Goal: Transaction & Acquisition: Purchase product/service

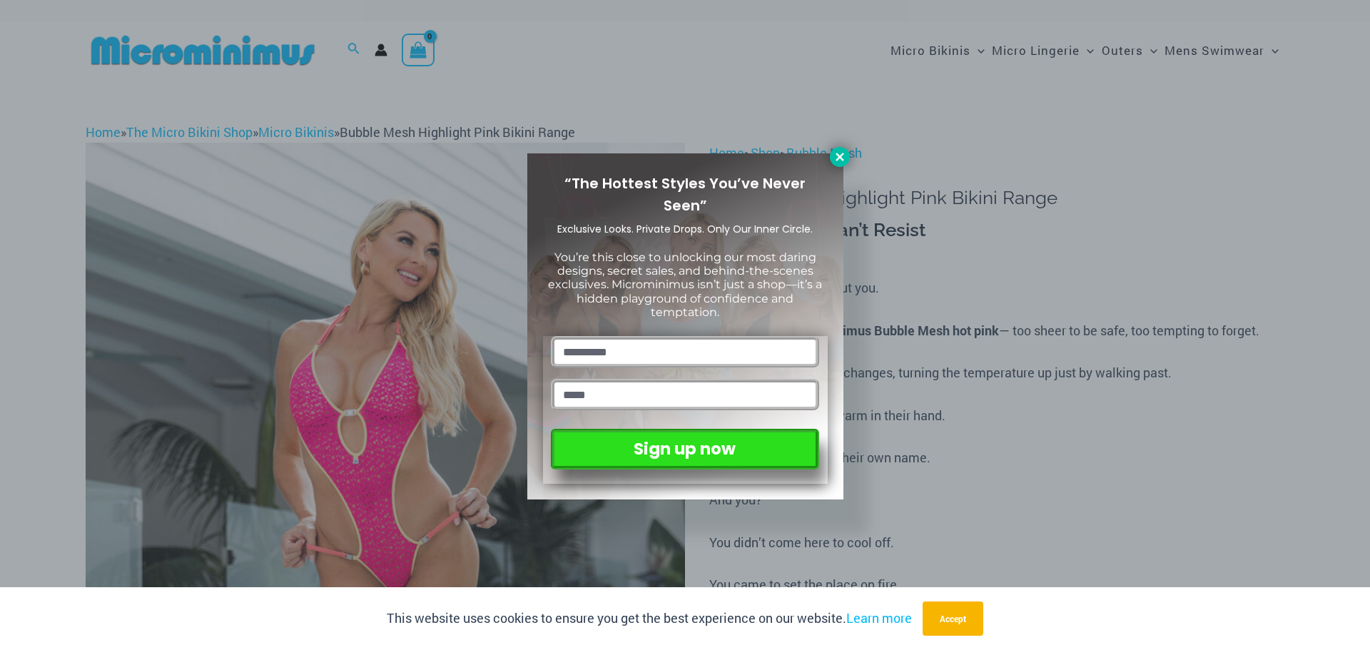
click at [837, 158] on icon at bounding box center [840, 157] width 13 height 13
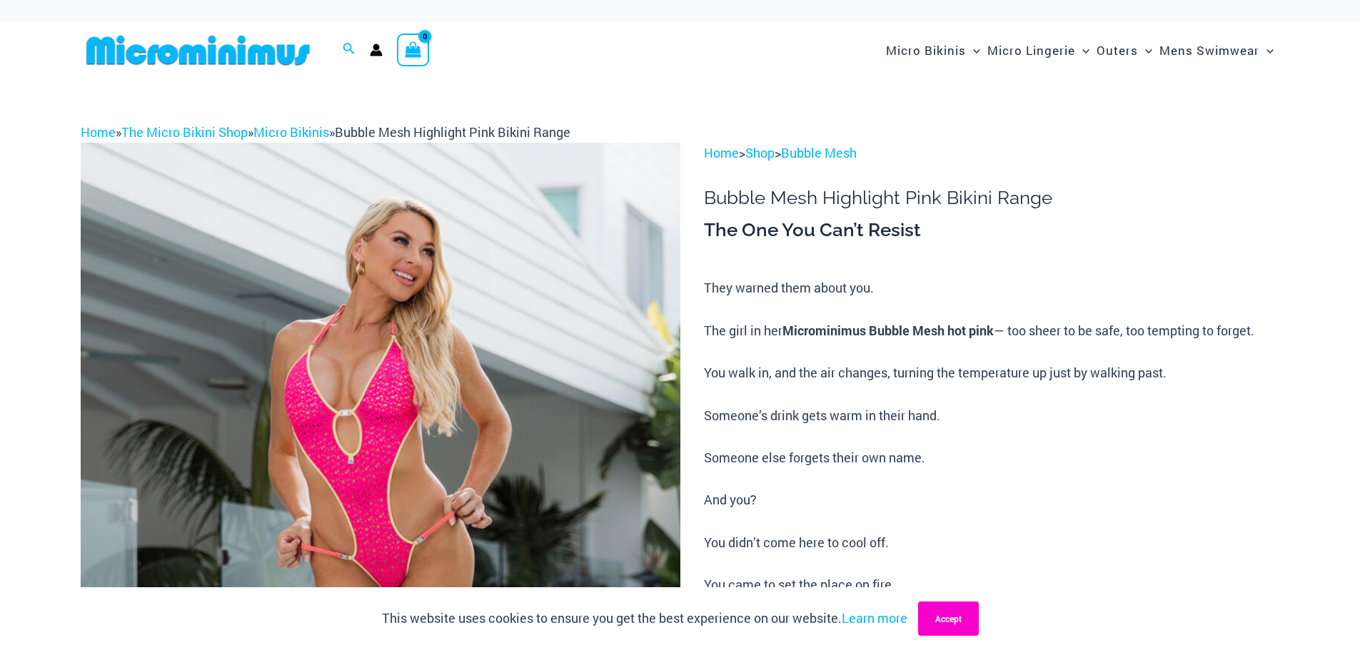
drag, startPoint x: 943, startPoint y: 617, endPoint x: 930, endPoint y: 585, distance: 33.9
click at [943, 617] on button "Accept" at bounding box center [948, 619] width 61 height 34
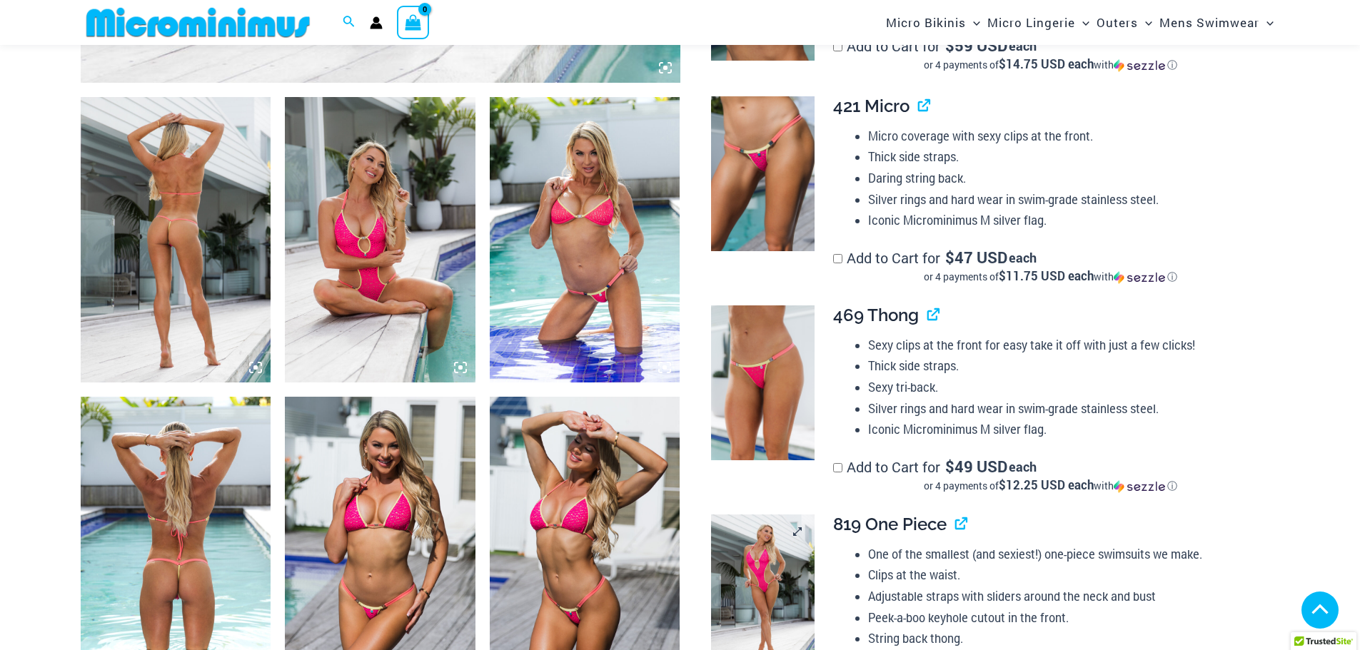
scroll to position [914, 0]
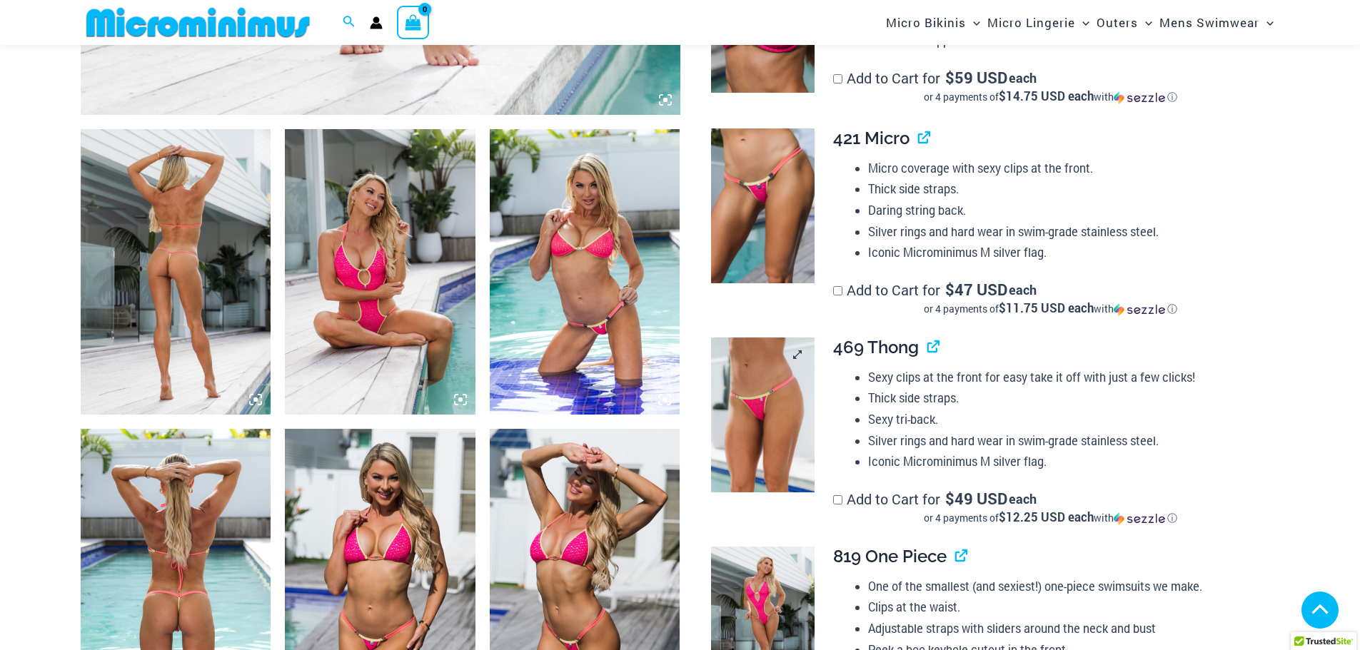
click at [797, 353] on link at bounding box center [762, 416] width 103 height 156
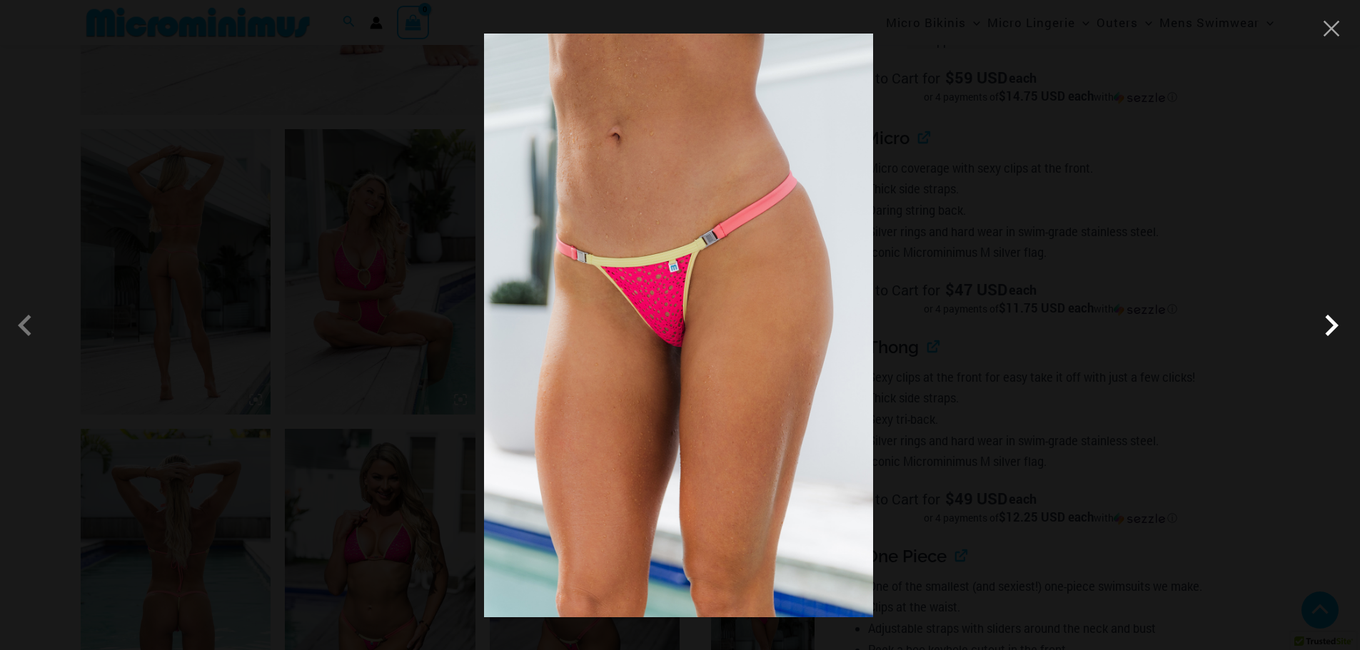
click at [1333, 333] on span at bounding box center [1331, 325] width 43 height 43
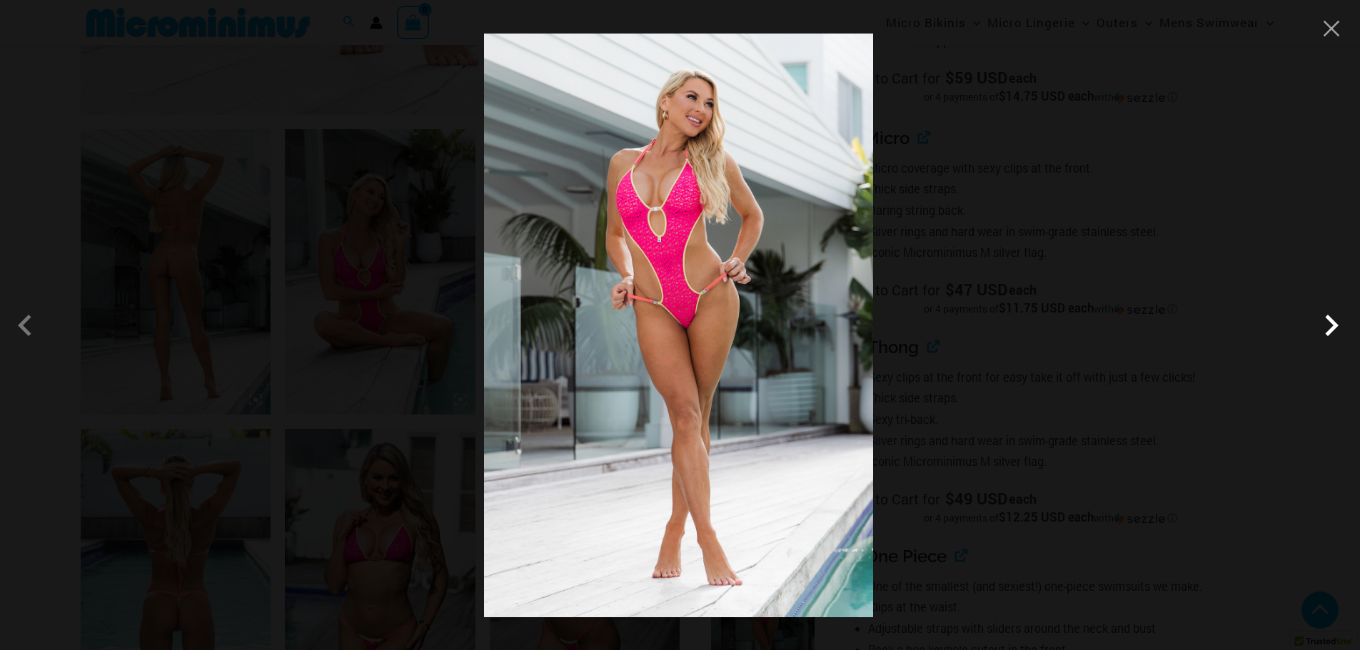
click at [1333, 333] on span at bounding box center [1331, 325] width 43 height 43
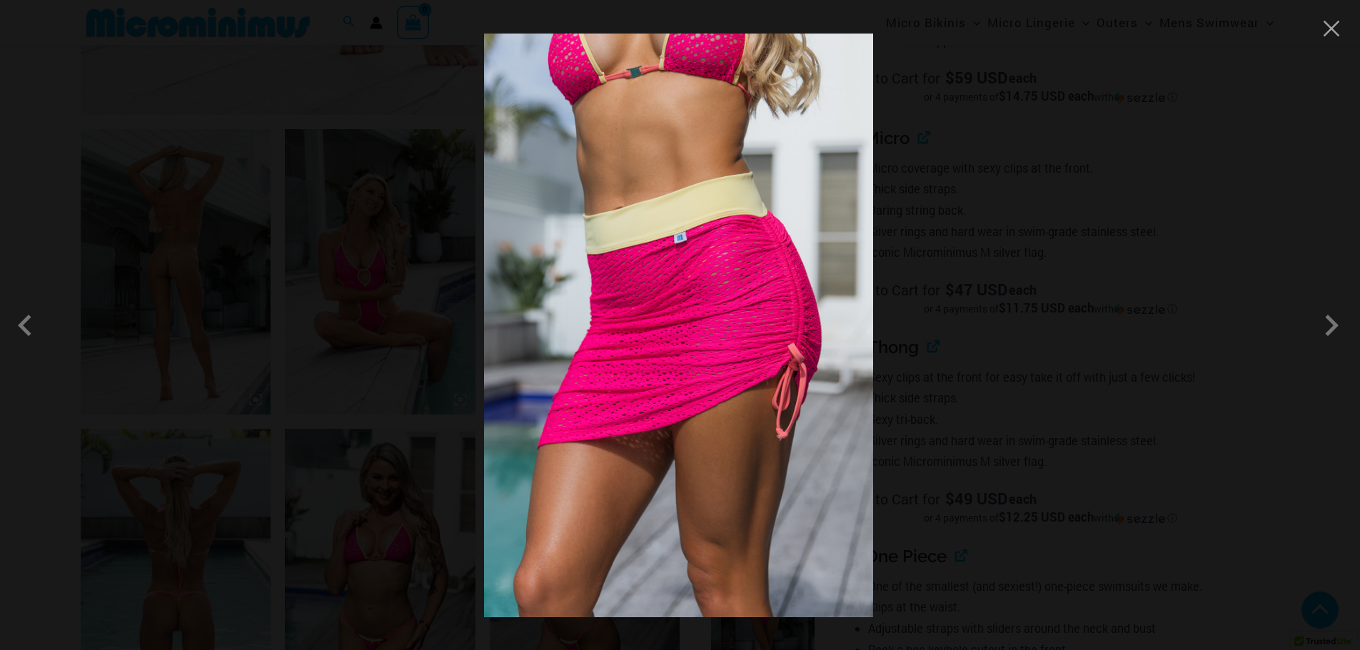
click at [1335, 43] on div at bounding box center [680, 325] width 1360 height 650
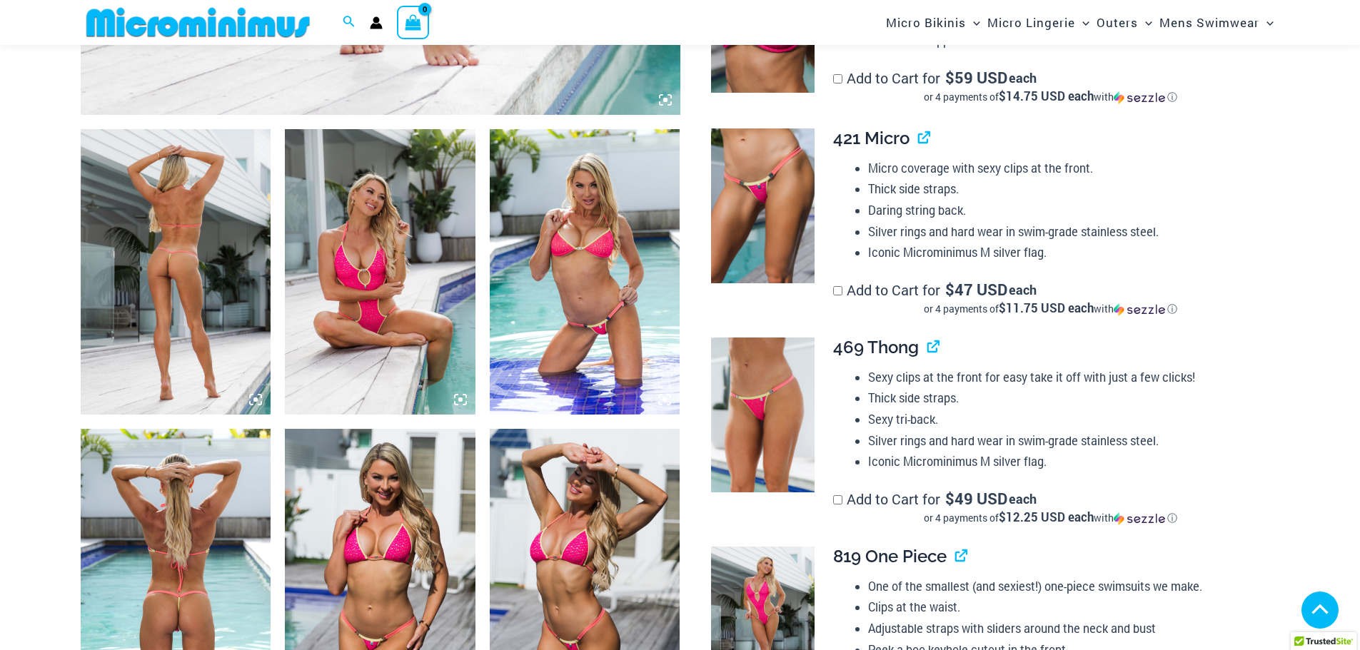
click at [198, 328] on img at bounding box center [176, 272] width 191 height 286
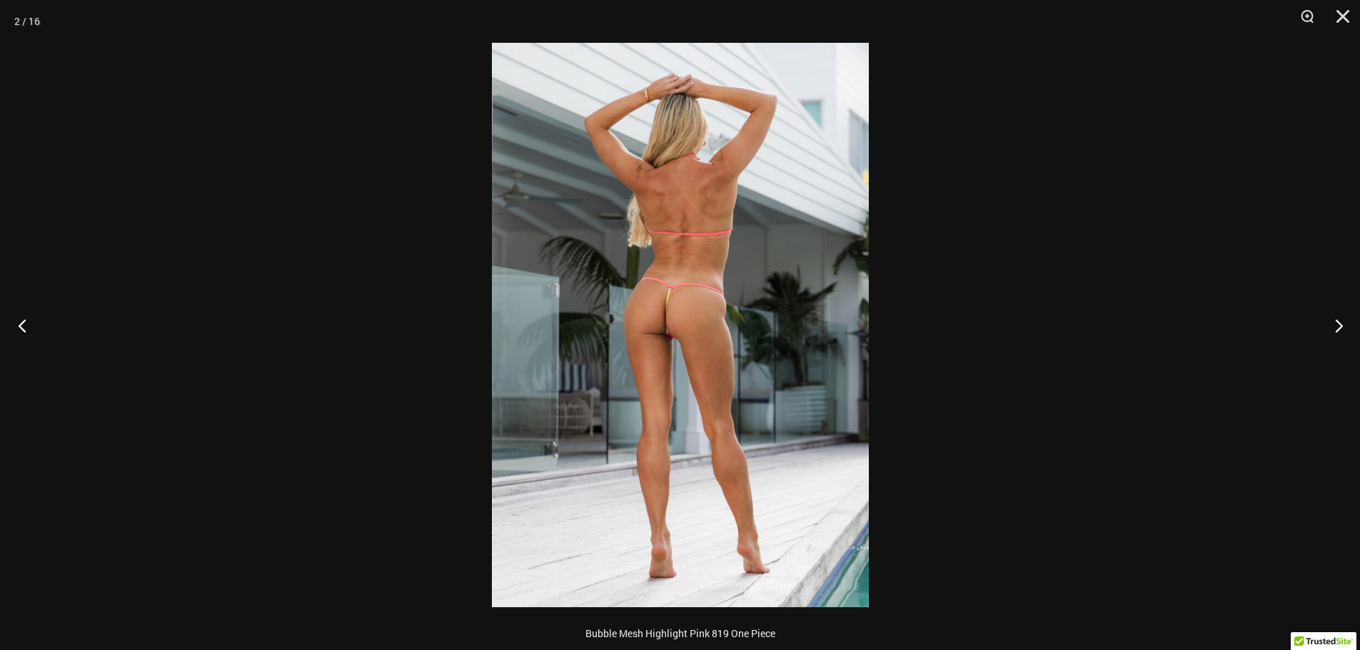
click at [19, 320] on button "Previous" at bounding box center [27, 325] width 54 height 71
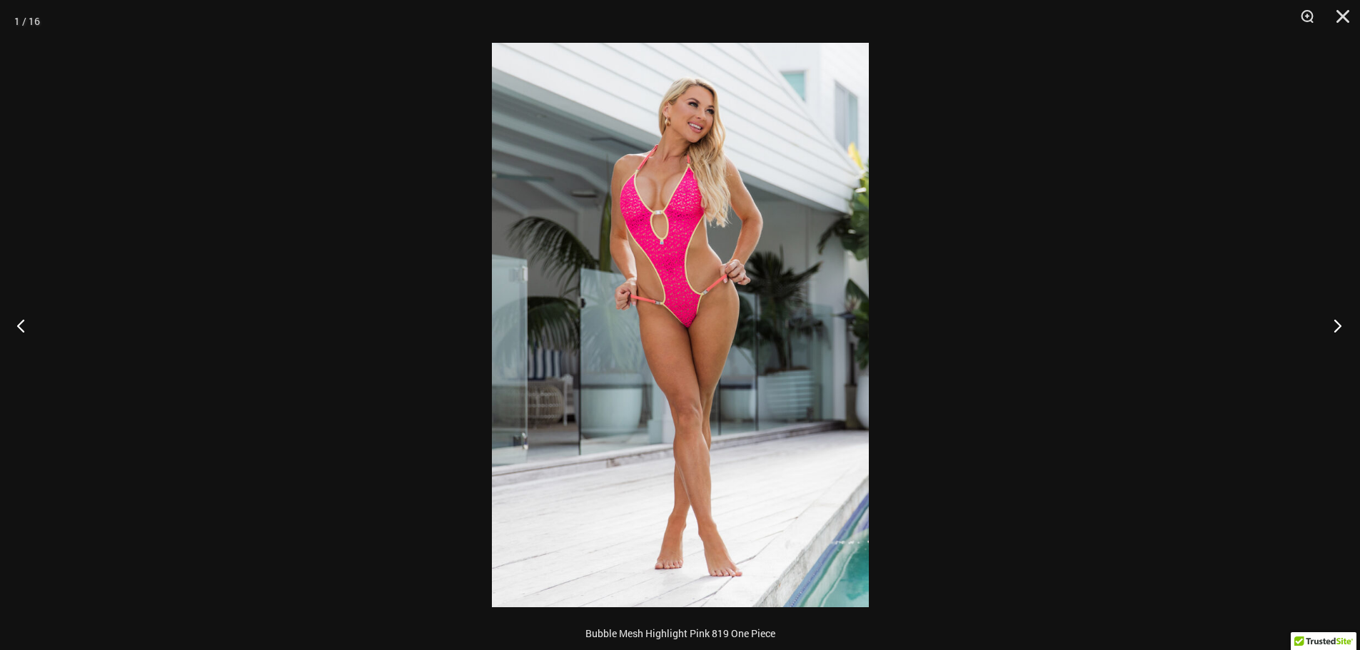
click at [1336, 323] on button "Next" at bounding box center [1333, 325] width 54 height 71
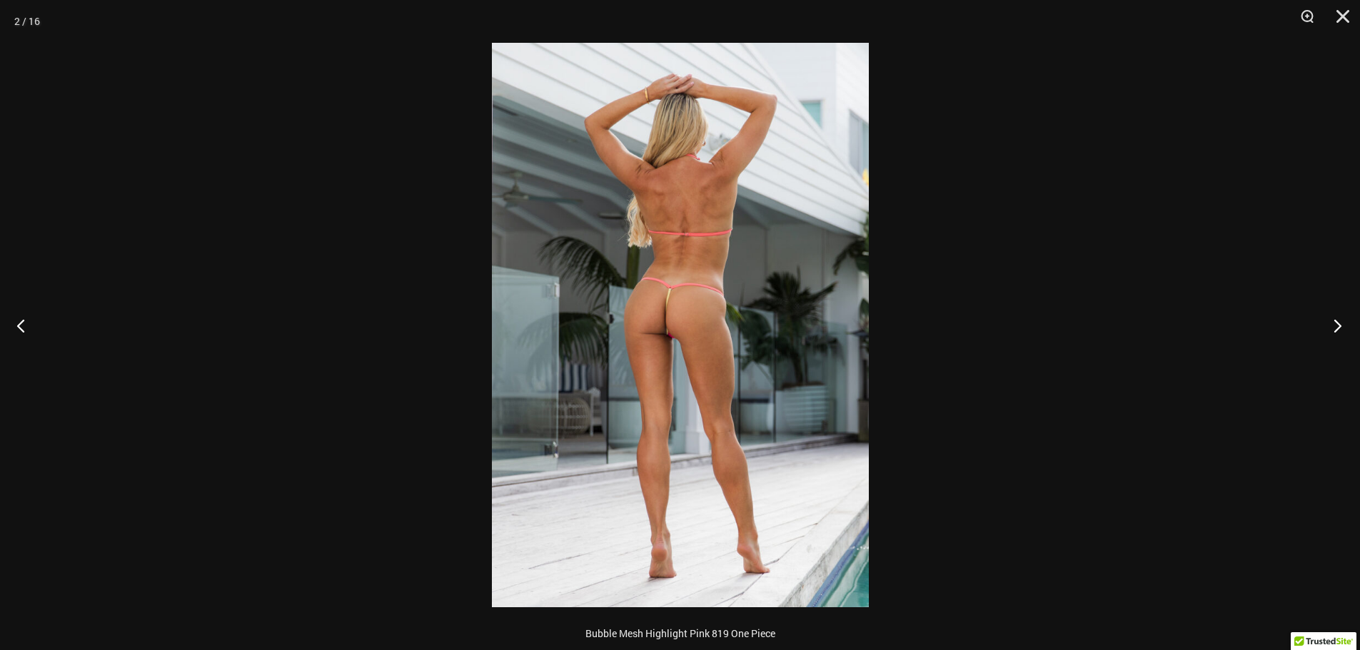
click at [1336, 323] on button "Next" at bounding box center [1333, 325] width 54 height 71
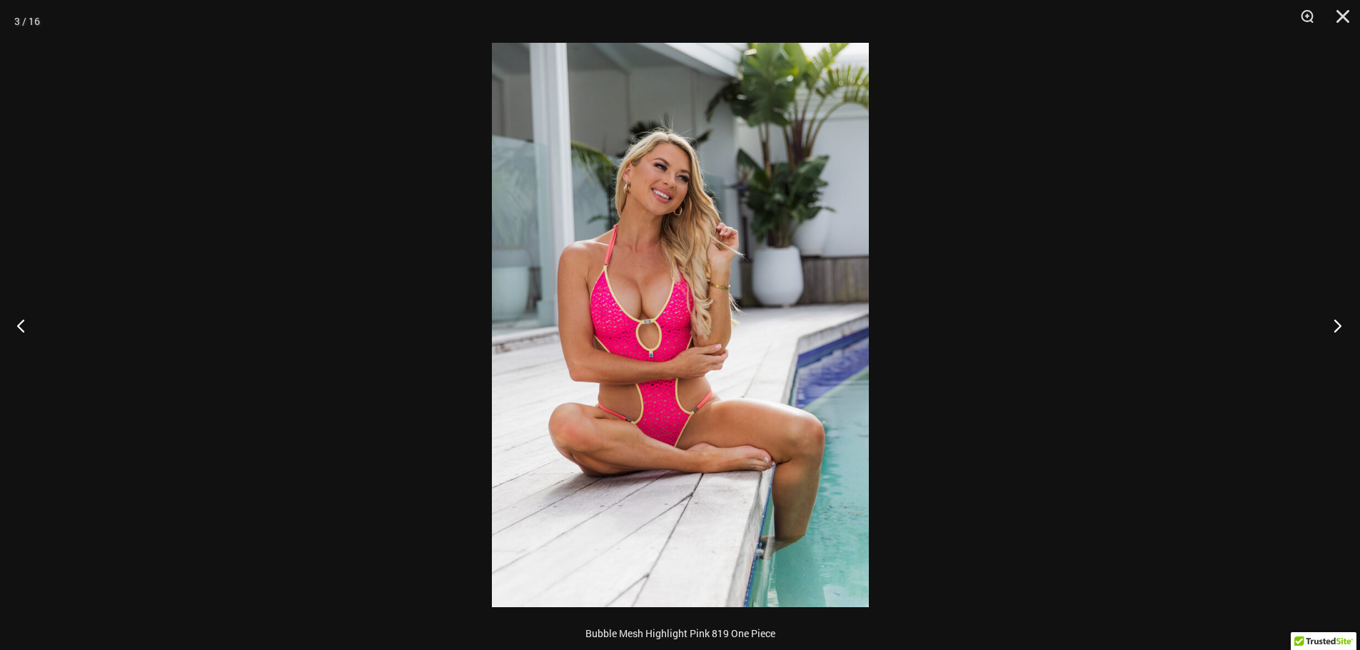
click at [1336, 323] on button "Next" at bounding box center [1333, 325] width 54 height 71
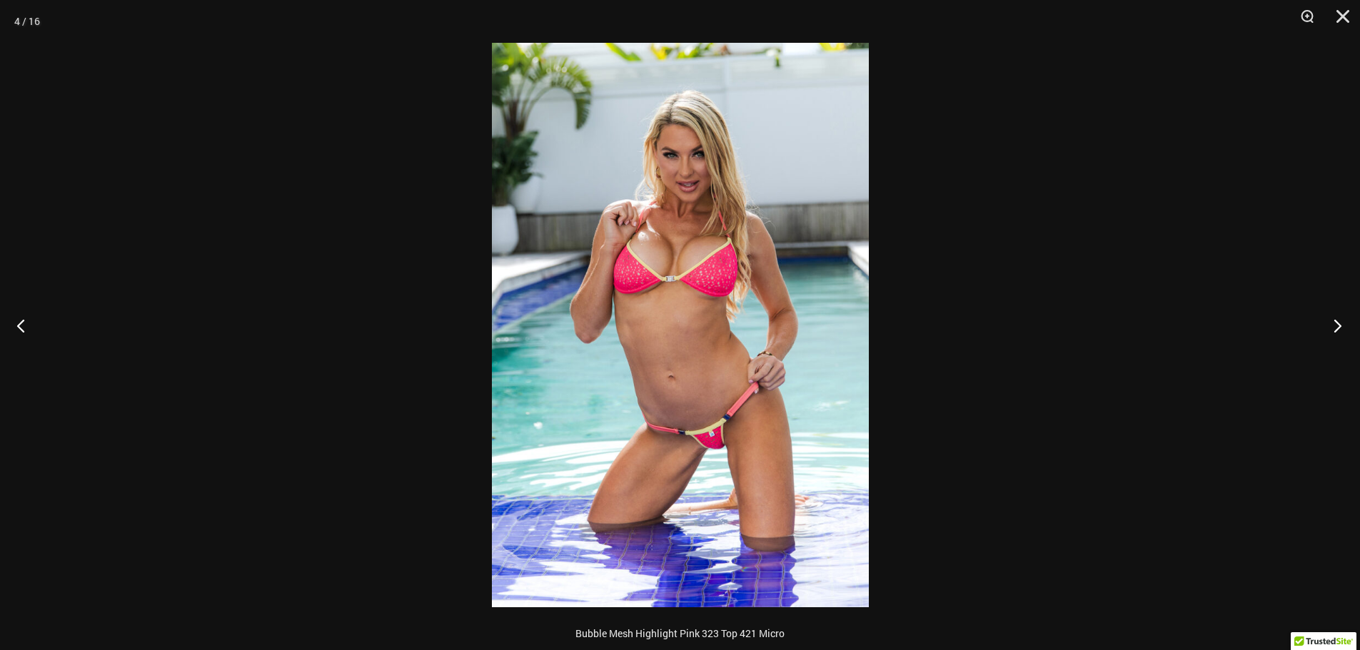
click at [1336, 323] on button "Next" at bounding box center [1333, 325] width 54 height 71
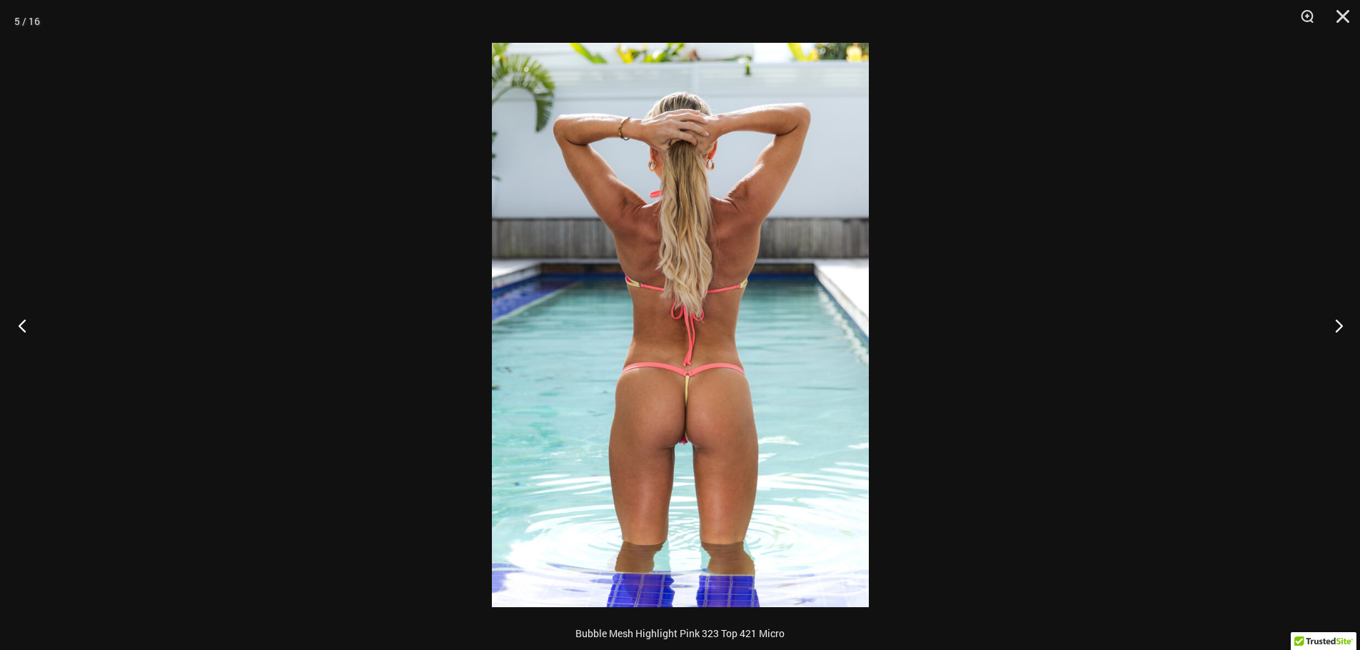
click at [20, 325] on button "Previous" at bounding box center [27, 325] width 54 height 71
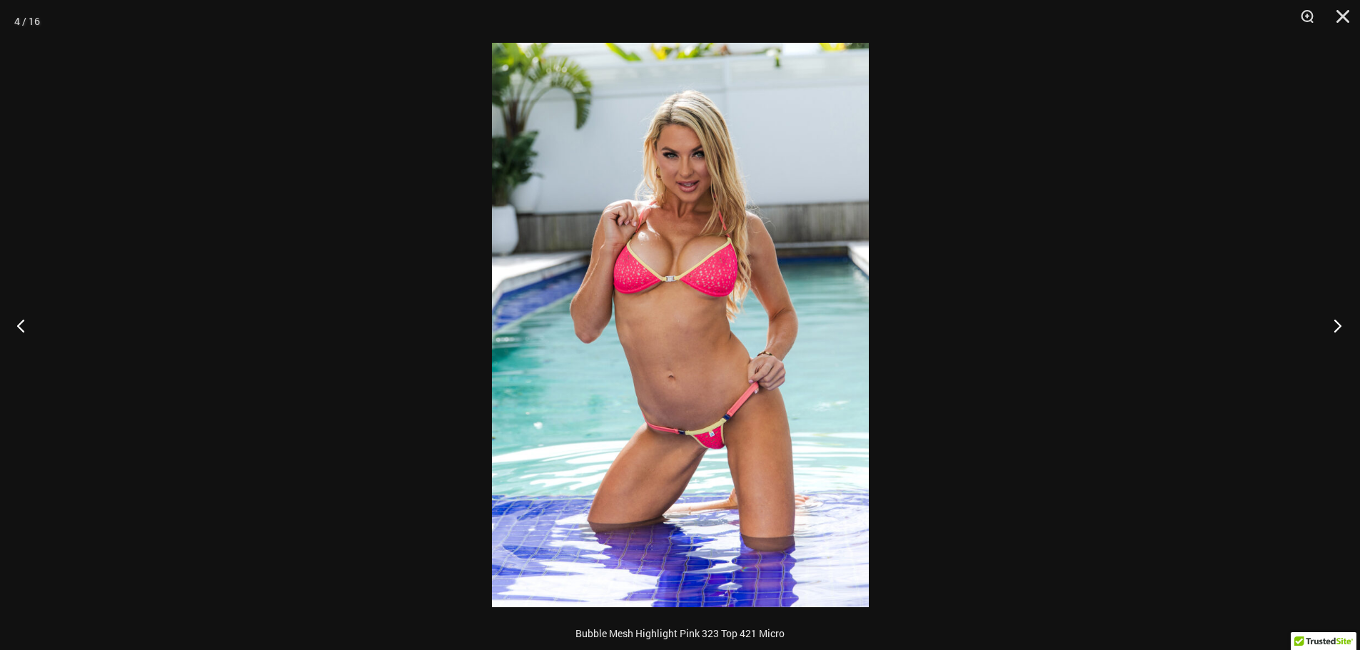
click at [1335, 323] on button "Next" at bounding box center [1333, 325] width 54 height 71
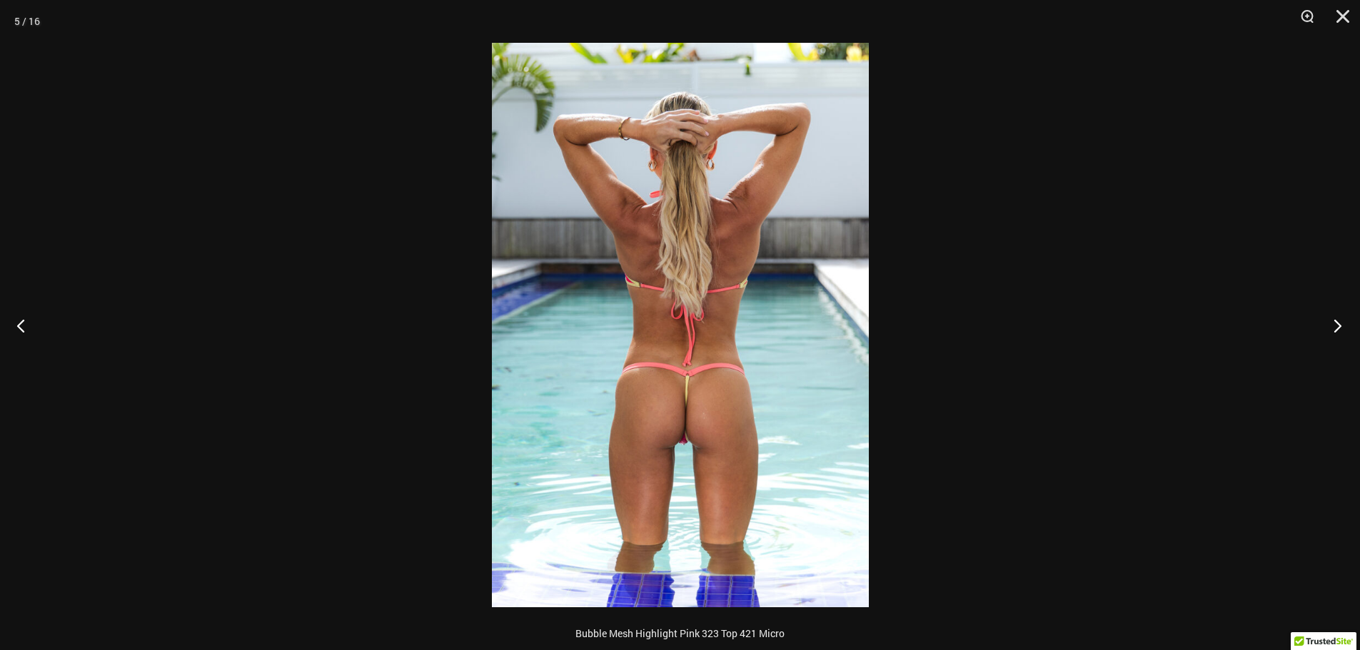
click at [1335, 323] on button "Next" at bounding box center [1333, 325] width 54 height 71
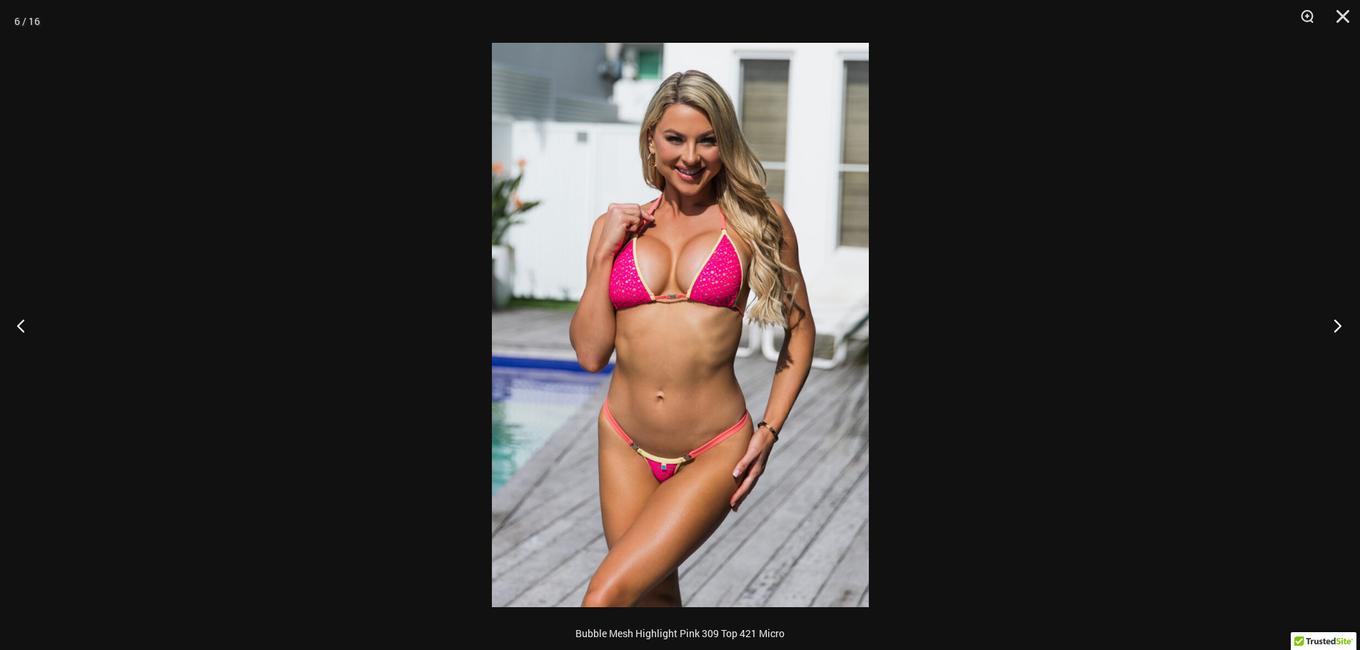
click at [1335, 323] on button "Next" at bounding box center [1333, 325] width 54 height 71
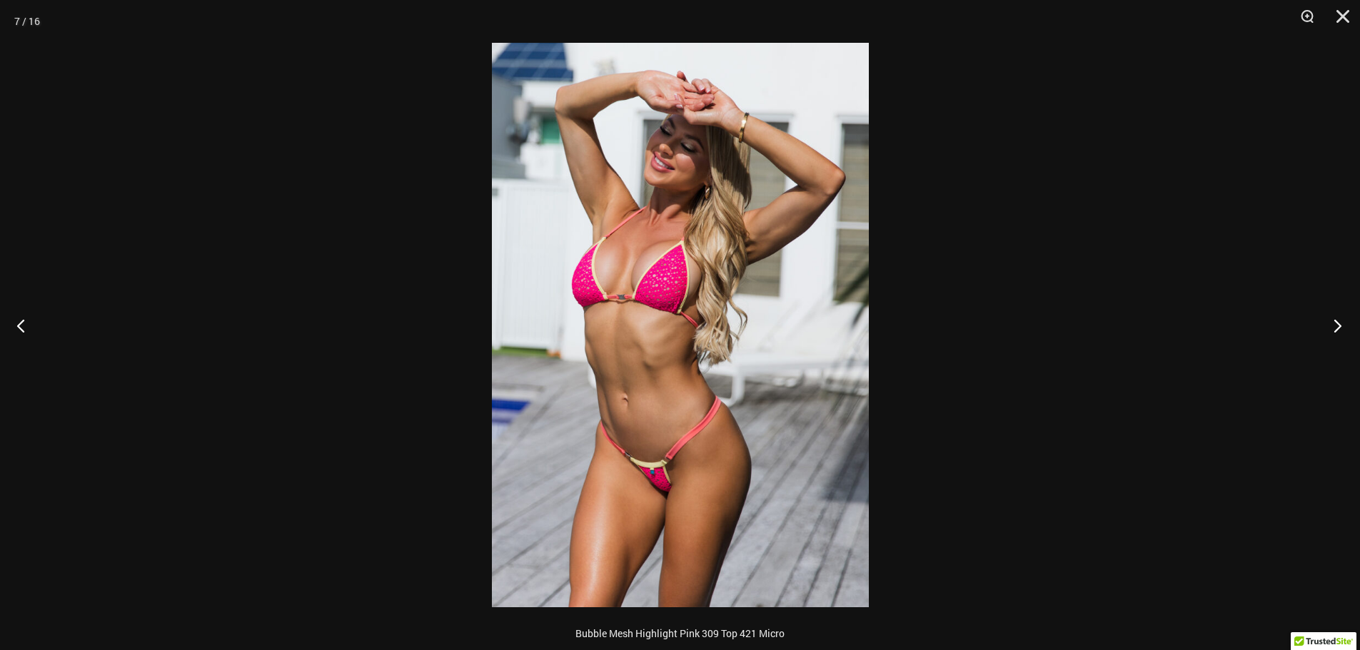
click at [1335, 323] on button "Next" at bounding box center [1333, 325] width 54 height 71
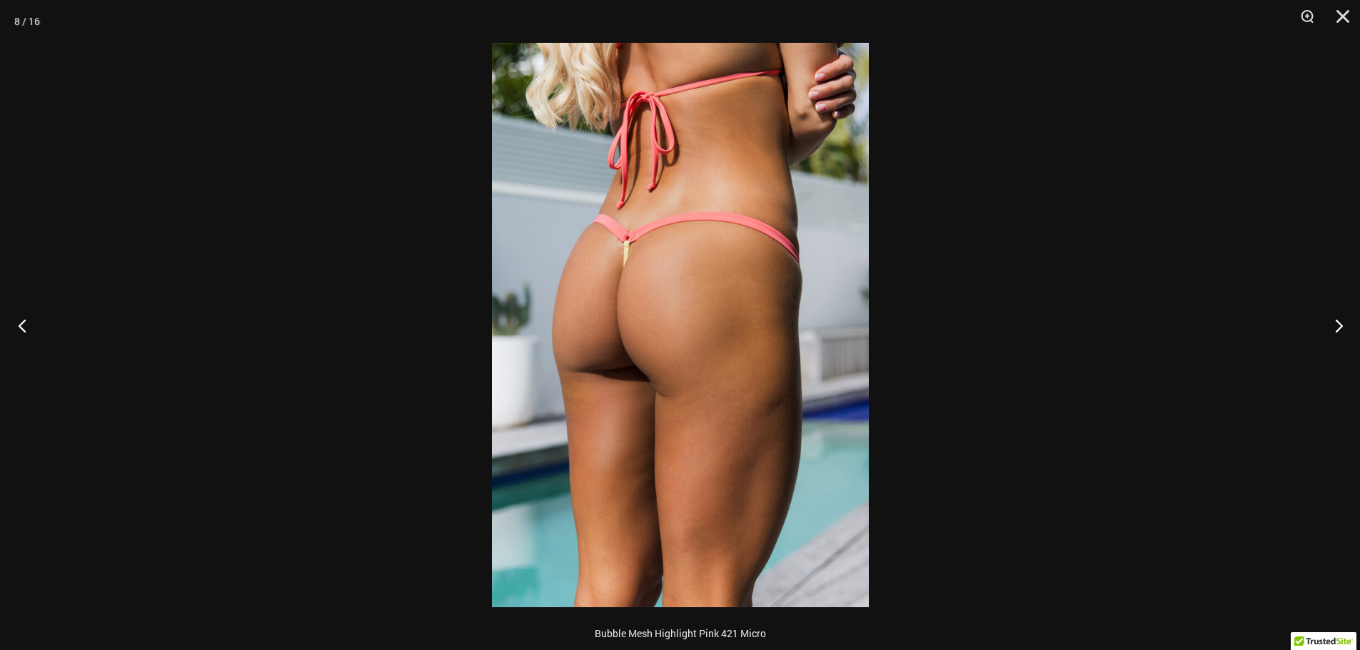
click at [24, 328] on button "Previous" at bounding box center [27, 325] width 54 height 71
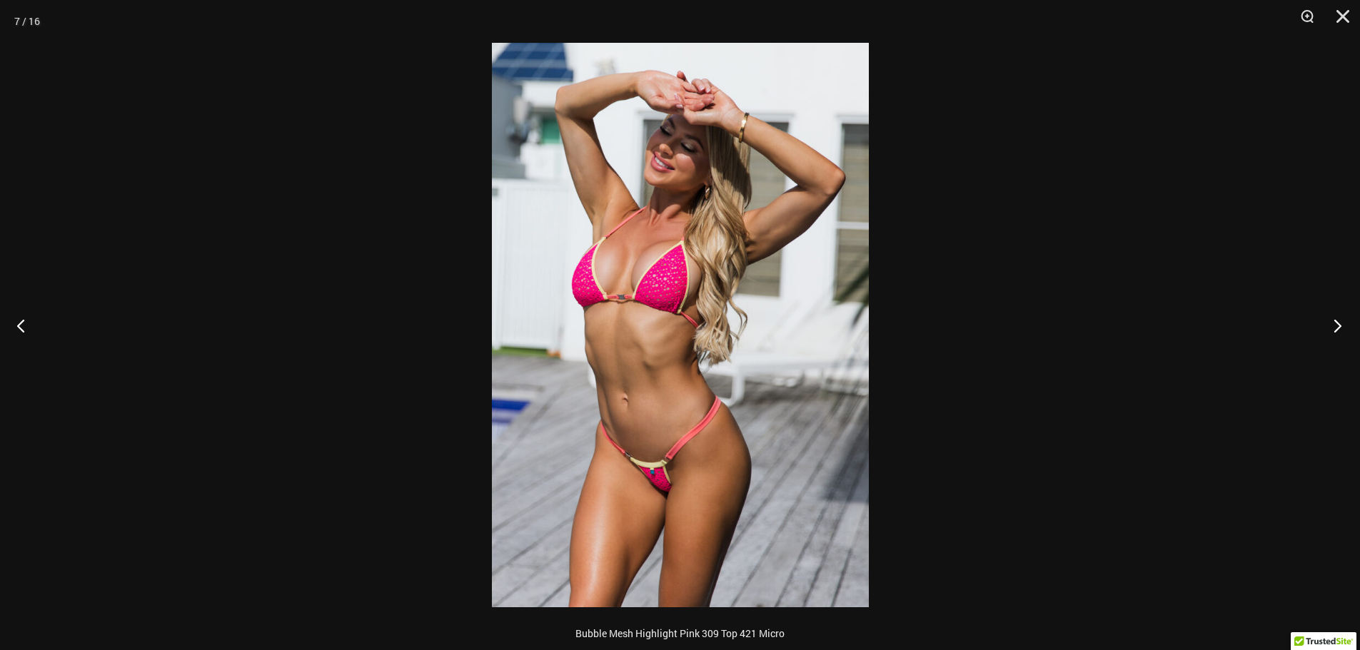
click at [1337, 328] on button "Next" at bounding box center [1333, 325] width 54 height 71
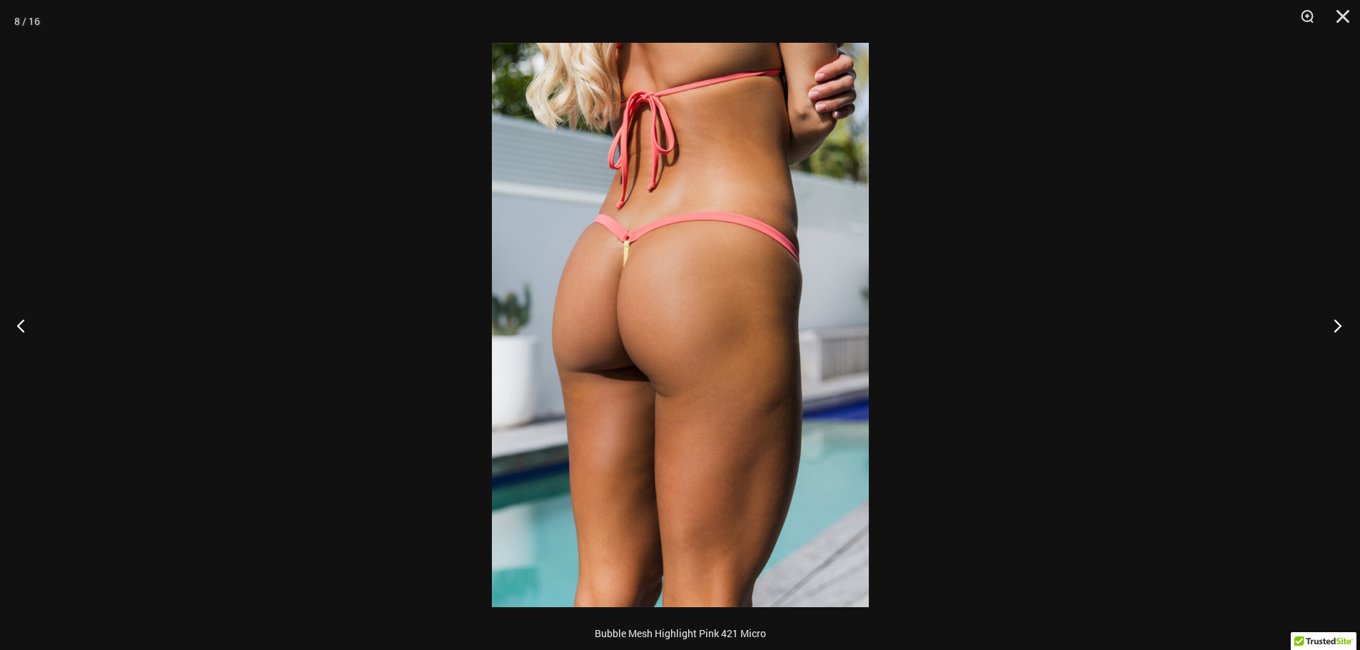
click at [1337, 328] on button "Next" at bounding box center [1333, 325] width 54 height 71
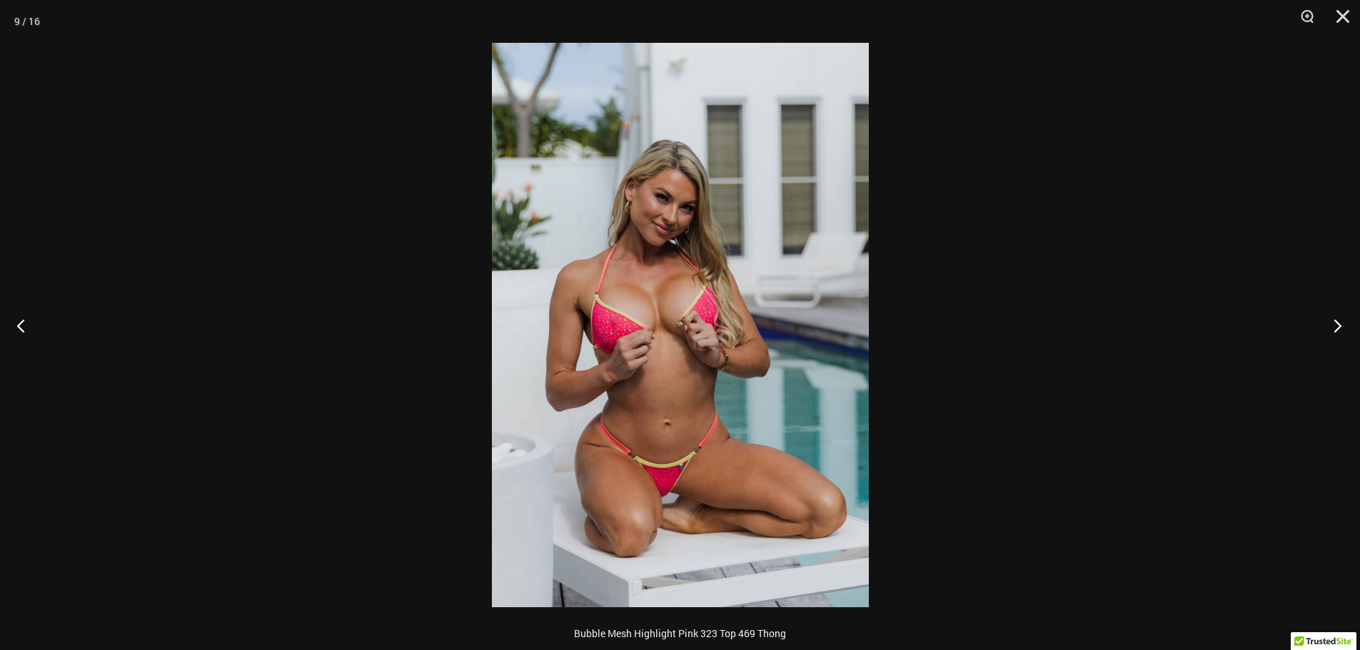
click at [1337, 328] on button "Next" at bounding box center [1333, 325] width 54 height 71
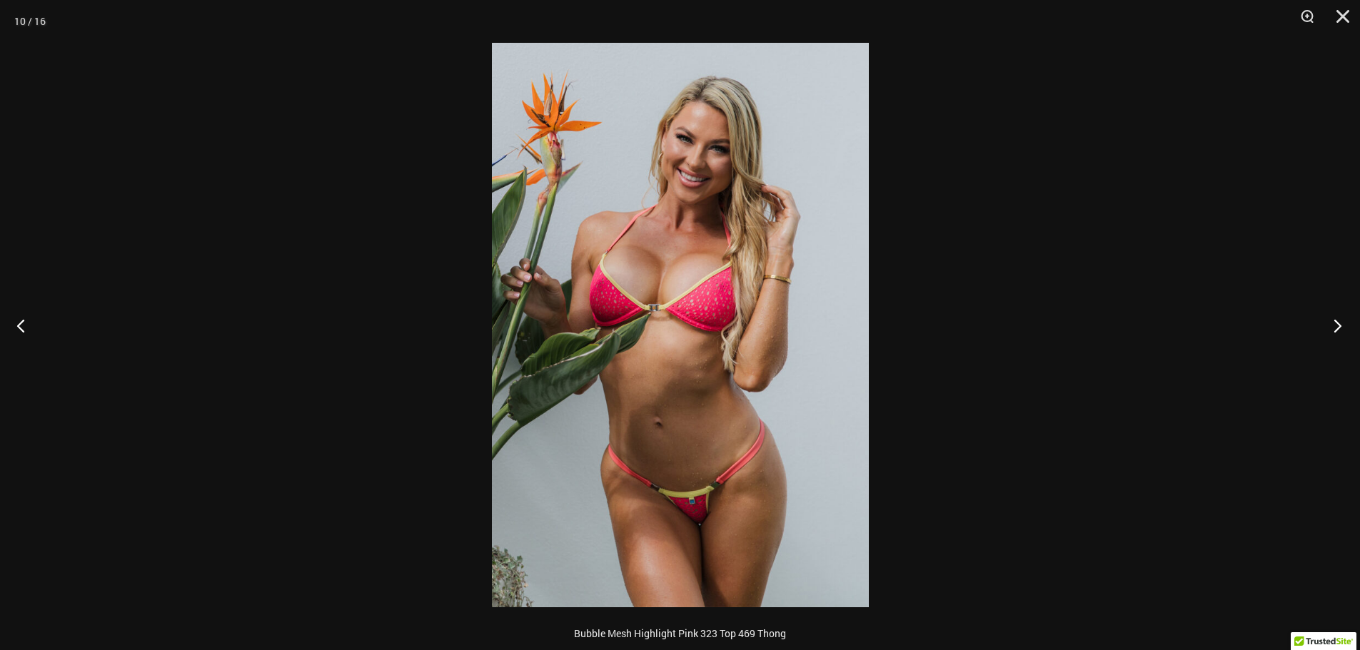
click at [1337, 328] on button "Next" at bounding box center [1333, 325] width 54 height 71
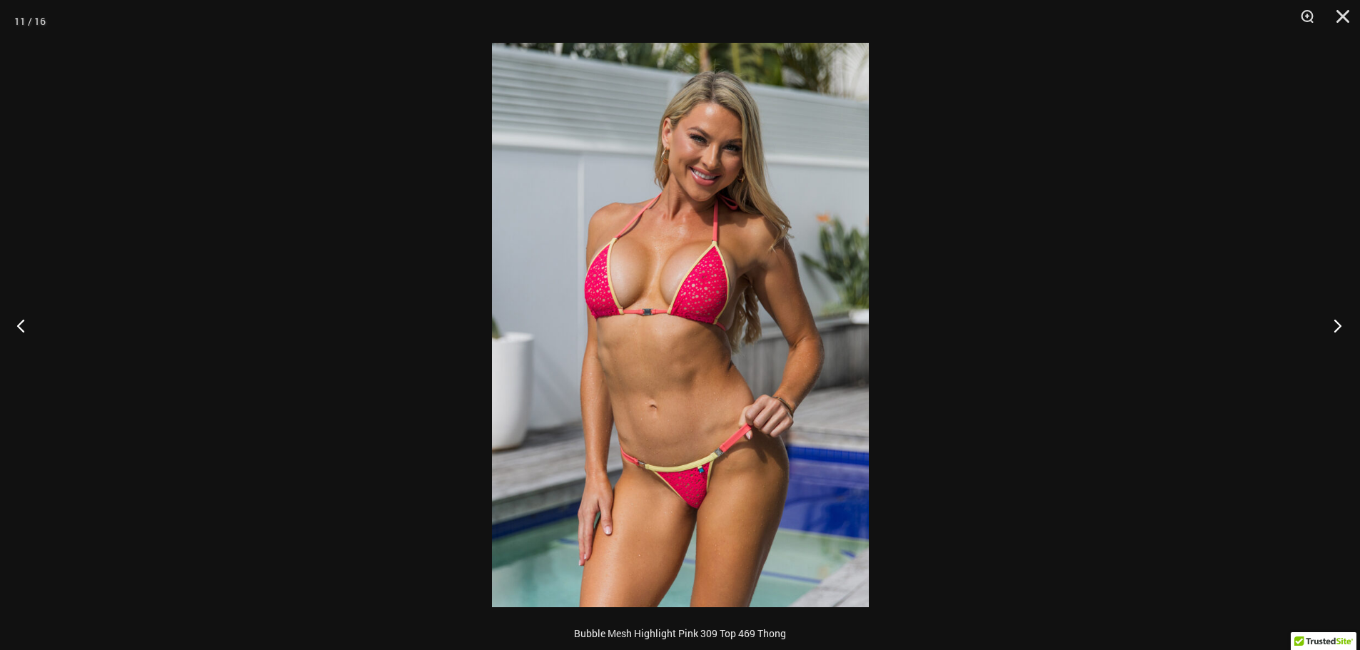
click at [1337, 328] on button "Next" at bounding box center [1333, 325] width 54 height 71
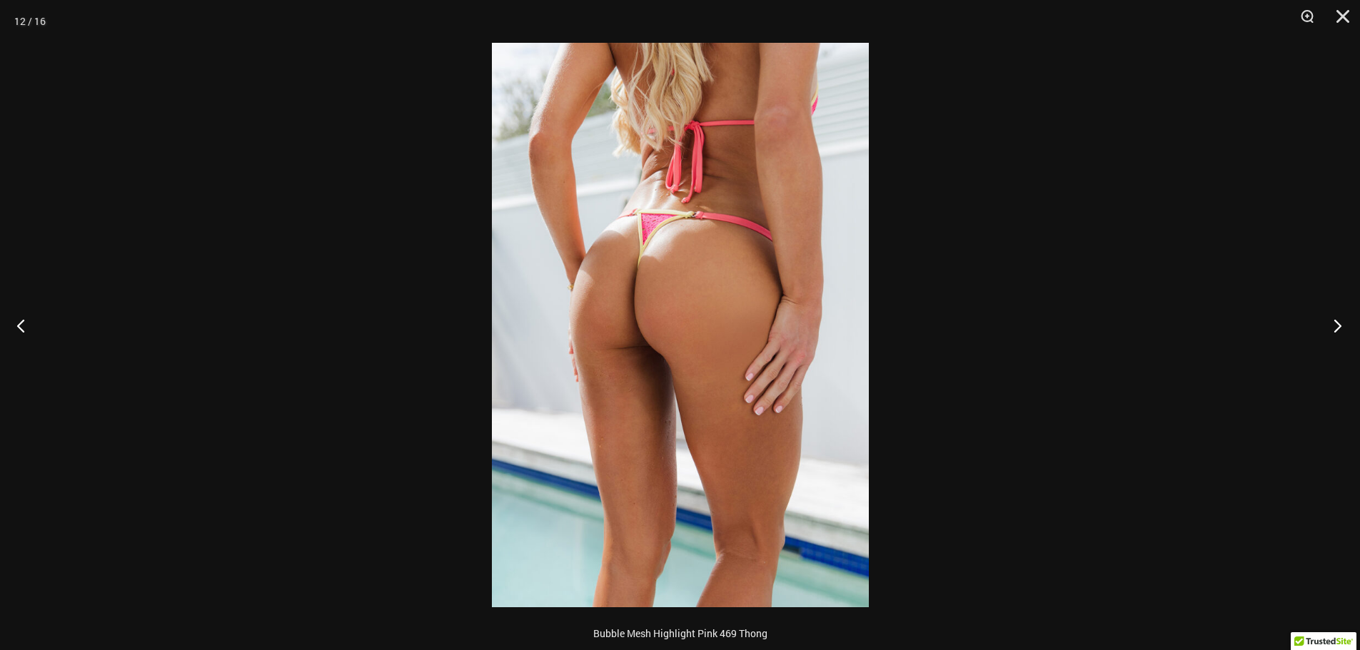
click at [1337, 328] on button "Next" at bounding box center [1333, 325] width 54 height 71
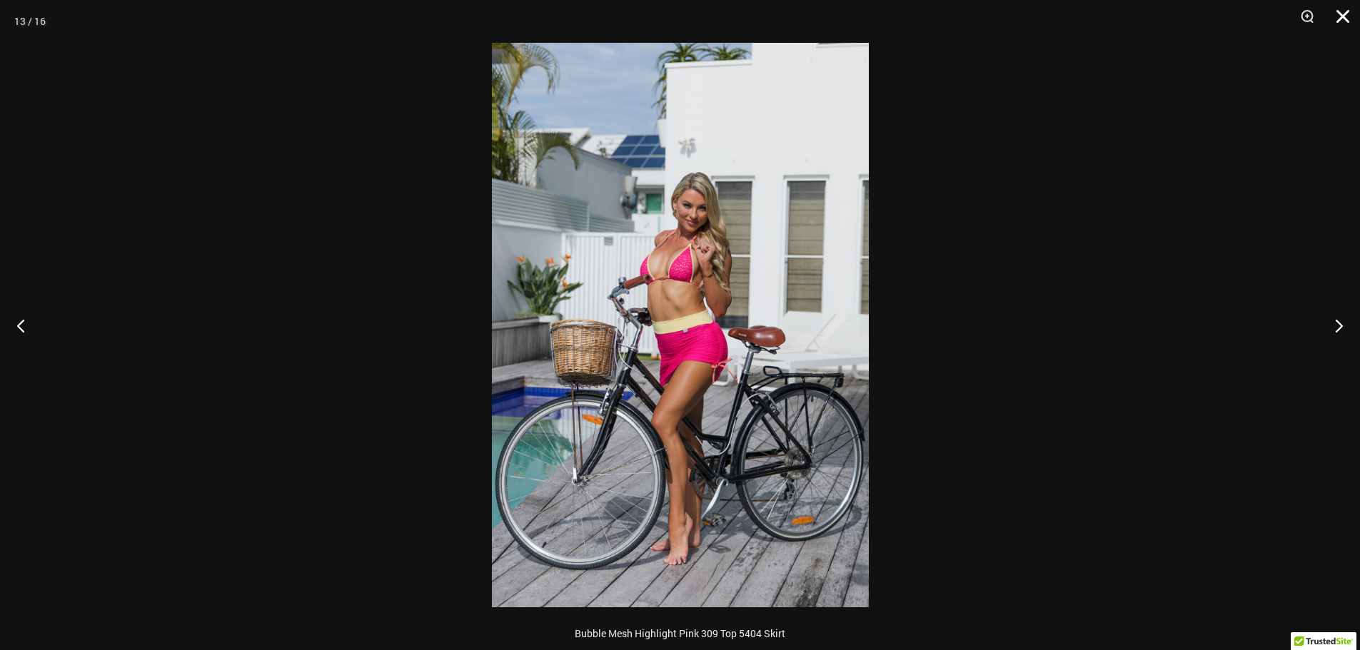
click at [1343, 19] on button "Close" at bounding box center [1338, 21] width 36 height 43
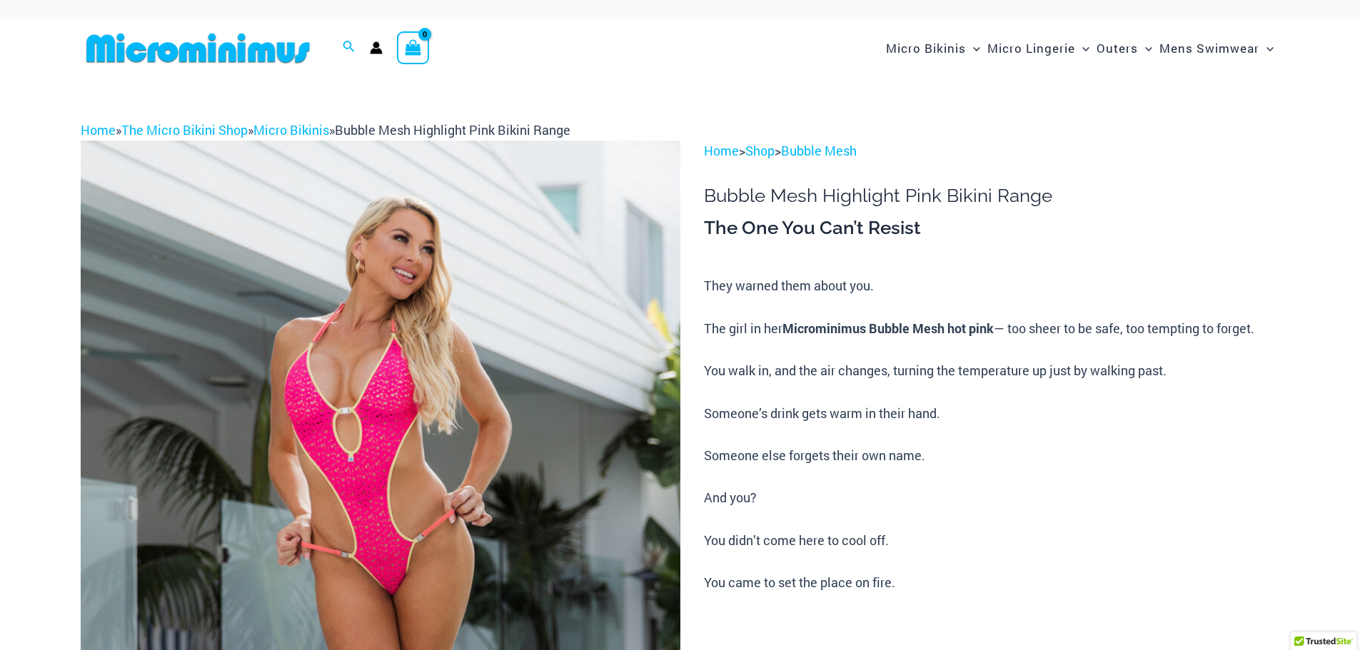
scroll to position [0, 0]
